Goal: Find contact information: Find contact information

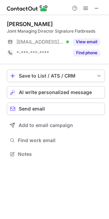
scroll to position [149, 109]
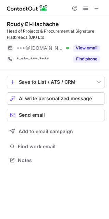
scroll to position [155, 109]
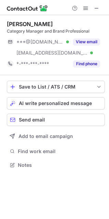
scroll to position [160, 109]
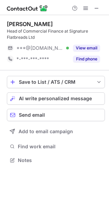
scroll to position [155, 109]
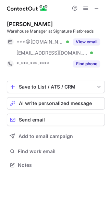
scroll to position [160, 109]
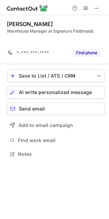
scroll to position [138, 109]
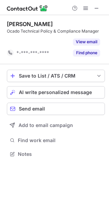
scroll to position [138, 109]
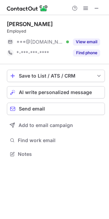
scroll to position [149, 109]
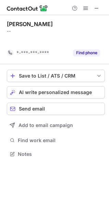
scroll to position [138, 109]
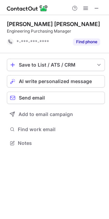
scroll to position [138, 109]
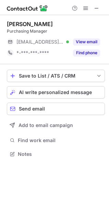
scroll to position [149, 109]
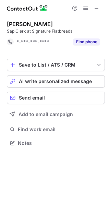
scroll to position [138, 109]
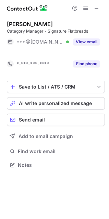
scroll to position [149, 109]
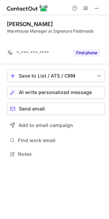
scroll to position [138, 109]
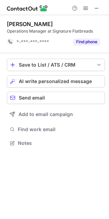
scroll to position [138, 109]
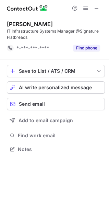
scroll to position [144, 109]
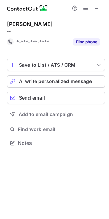
scroll to position [138, 109]
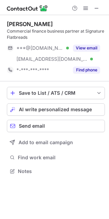
scroll to position [166, 109]
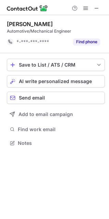
scroll to position [138, 109]
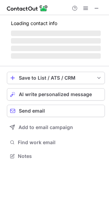
scroll to position [155, 109]
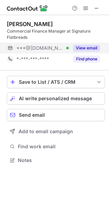
click at [81, 47] on button "View email" at bounding box center [86, 48] width 27 height 7
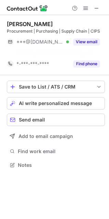
scroll to position [149, 109]
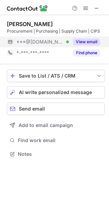
click at [82, 43] on button "View email" at bounding box center [86, 41] width 27 height 7
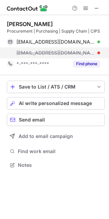
click at [78, 54] on span "jijin@signatureflatbreads.co.uk" at bounding box center [55, 53] width 78 height 6
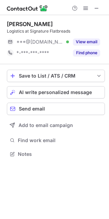
scroll to position [149, 109]
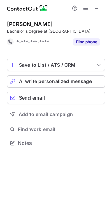
scroll to position [144, 109]
